Goal: Obtain resource: Obtain resource

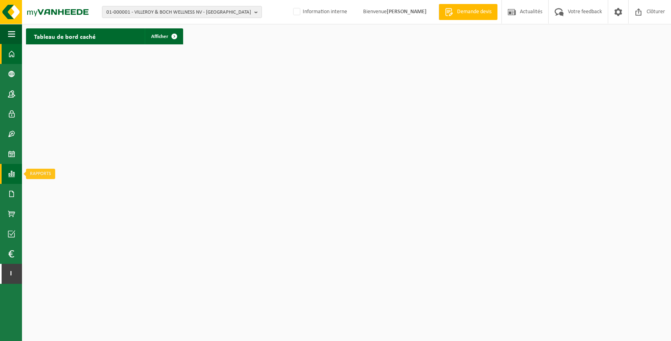
click at [15, 177] on link "Rapports" at bounding box center [11, 174] width 22 height 20
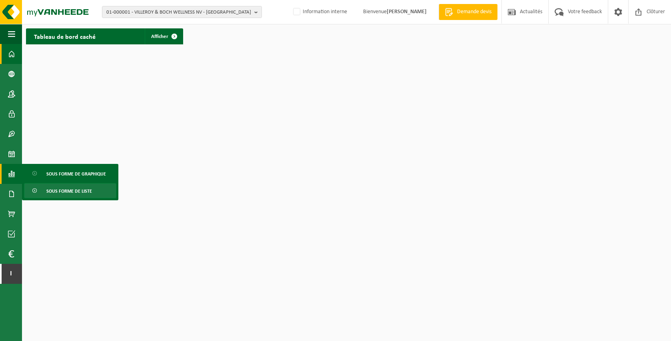
click at [50, 193] on span "Sous forme de liste" at bounding box center [69, 191] width 46 height 15
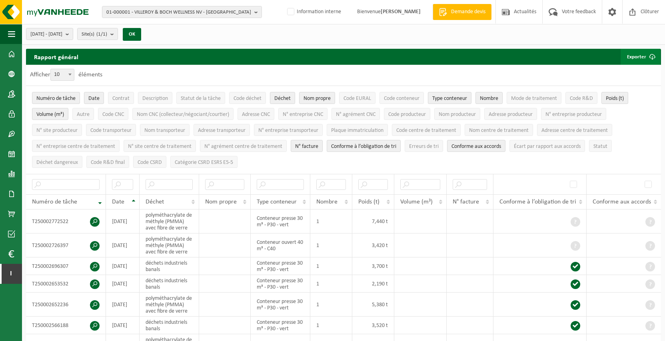
click at [641, 51] on button "Exporter" at bounding box center [641, 57] width 40 height 16
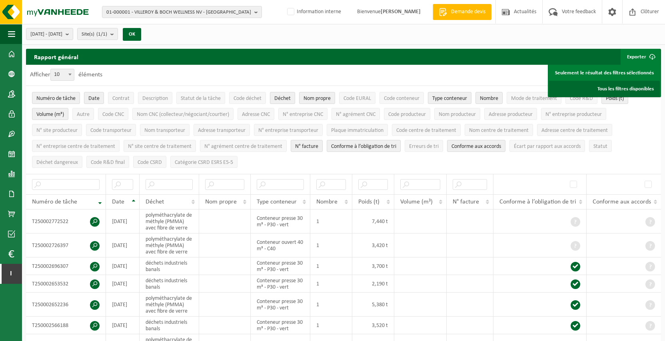
click at [640, 86] on link "Tous les filtres disponibles" at bounding box center [604, 89] width 111 height 16
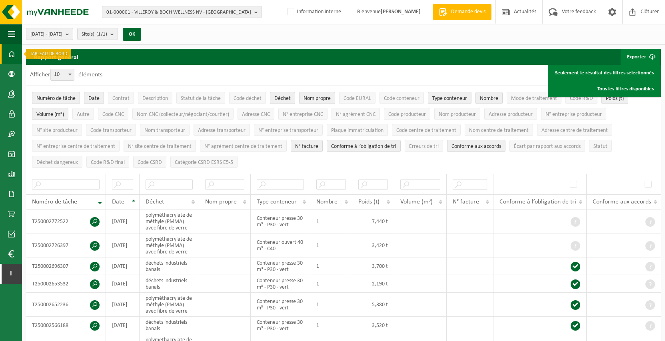
click at [14, 52] on span at bounding box center [11, 54] width 7 height 20
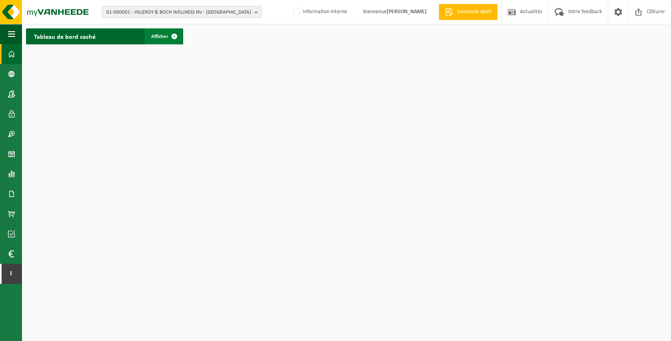
click at [171, 34] on span at bounding box center [174, 36] width 16 height 16
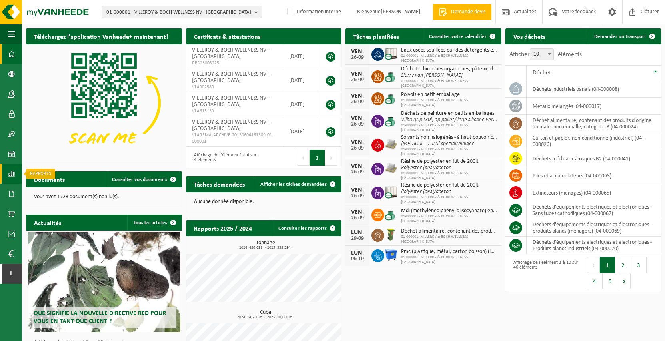
click at [8, 171] on span at bounding box center [11, 174] width 7 height 20
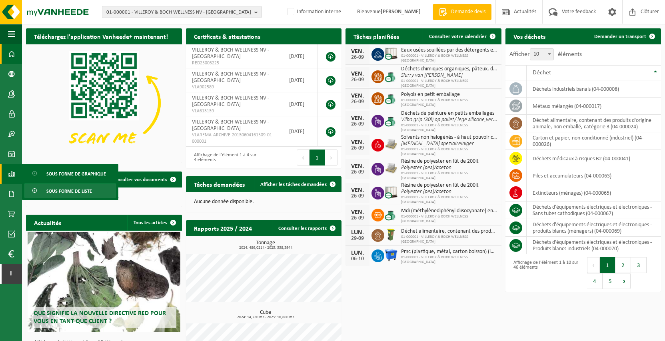
click at [80, 191] on span "Sous forme de liste" at bounding box center [69, 191] width 46 height 15
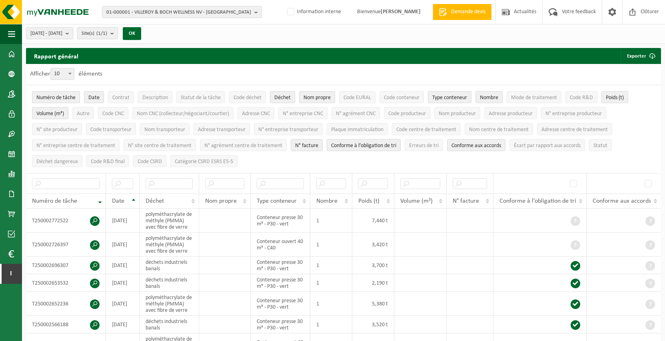
scroll to position [0, 0]
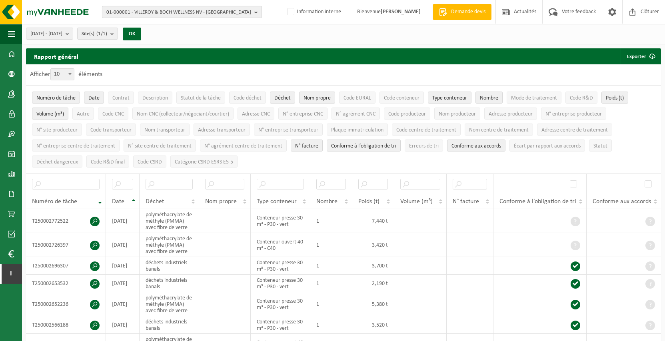
click at [148, 9] on span "01-000001 - VILLEROY & BOCH WELLNESS NV - [GEOGRAPHIC_DATA]" at bounding box center [178, 12] width 145 height 12
type input "o"
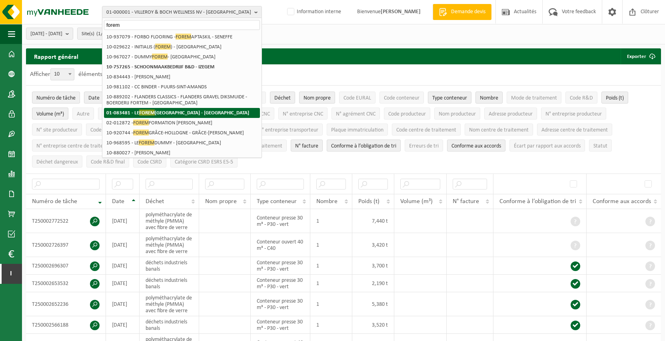
type input "forem"
click at [220, 113] on li "01-083481 - LE FOREM CHARLEROI - CHARLEROI" at bounding box center [182, 113] width 156 height 10
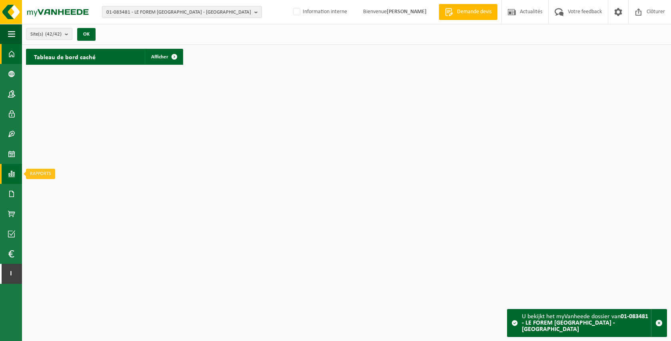
click at [13, 176] on span at bounding box center [11, 174] width 7 height 20
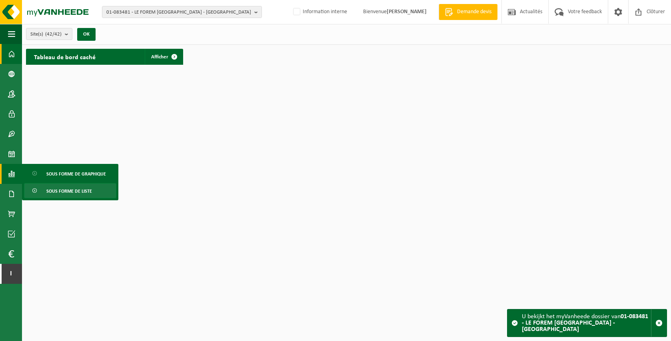
click at [57, 193] on span "Sous forme de liste" at bounding box center [69, 191] width 46 height 15
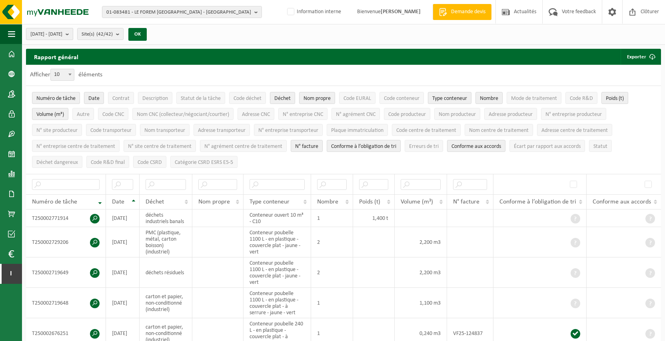
click at [73, 36] on b "submit" at bounding box center [69, 33] width 7 height 11
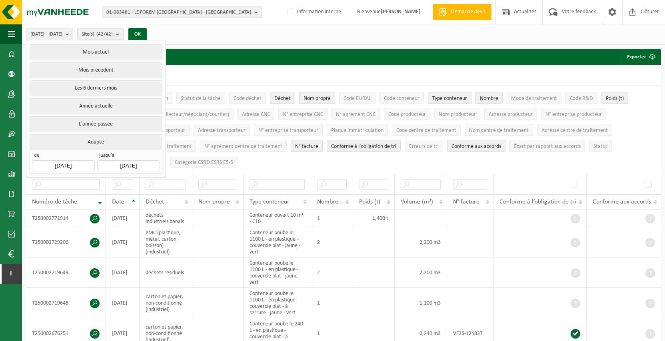
click at [108, 31] on span "Site(s) (42/42)" at bounding box center [97, 34] width 31 height 12
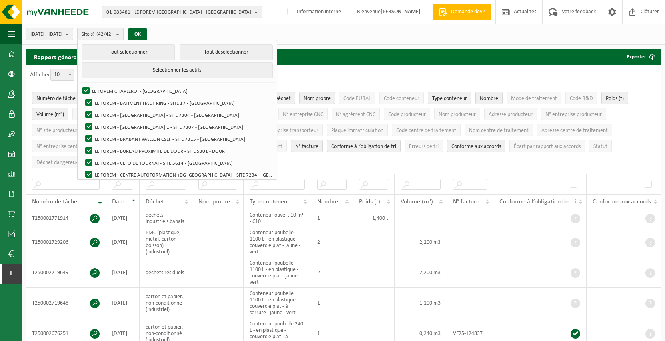
click at [108, 31] on span "Site(s) (42/42)" at bounding box center [97, 34] width 31 height 12
